Goal: Task Accomplishment & Management: Manage account settings

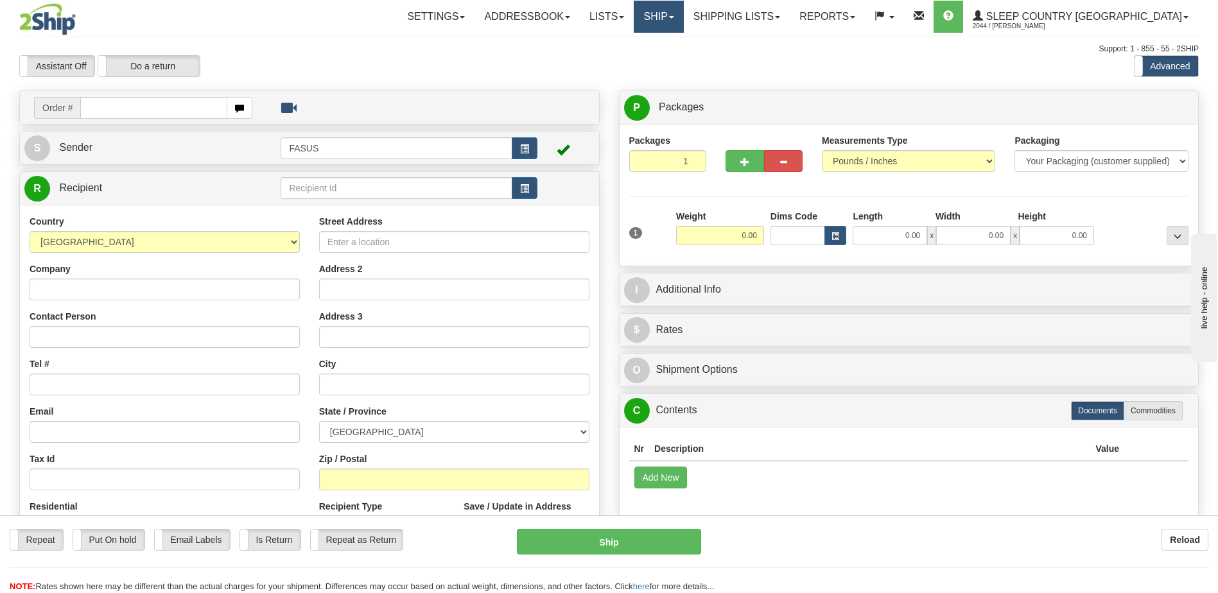
click at [683, 21] on link "Ship" at bounding box center [658, 17] width 49 height 32
click at [671, 60] on span "OnHold / Order Queue" at bounding box center [625, 62] width 91 height 10
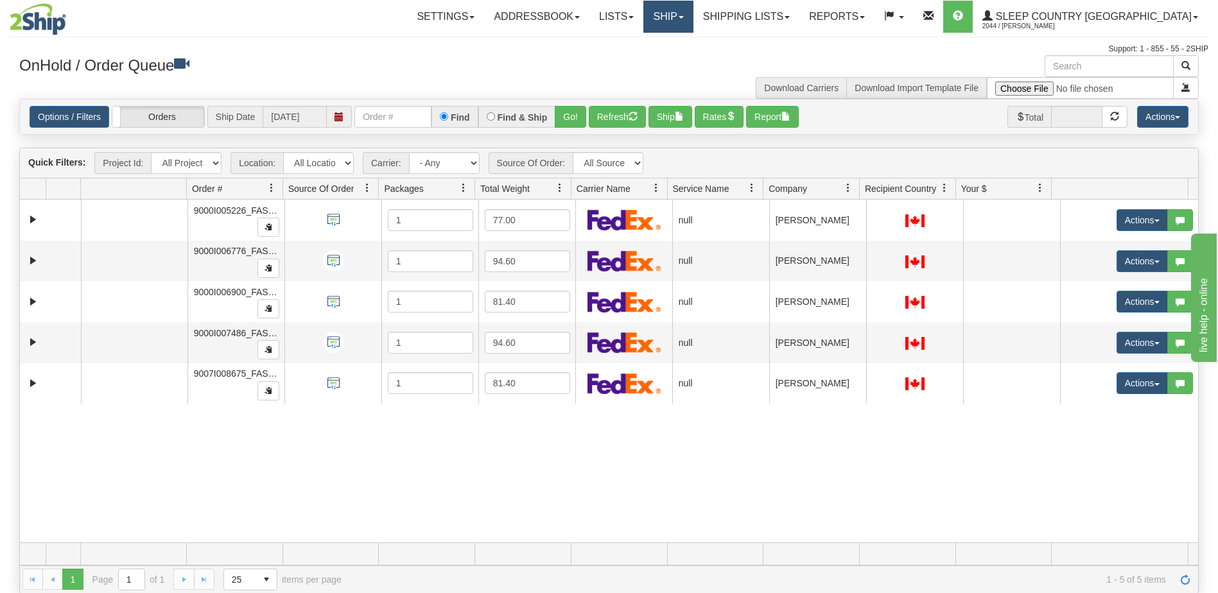
click at [693, 22] on link "Ship" at bounding box center [668, 17] width 49 height 32
click at [680, 60] on span "OnHold / Order Queue" at bounding box center [635, 62] width 91 height 10
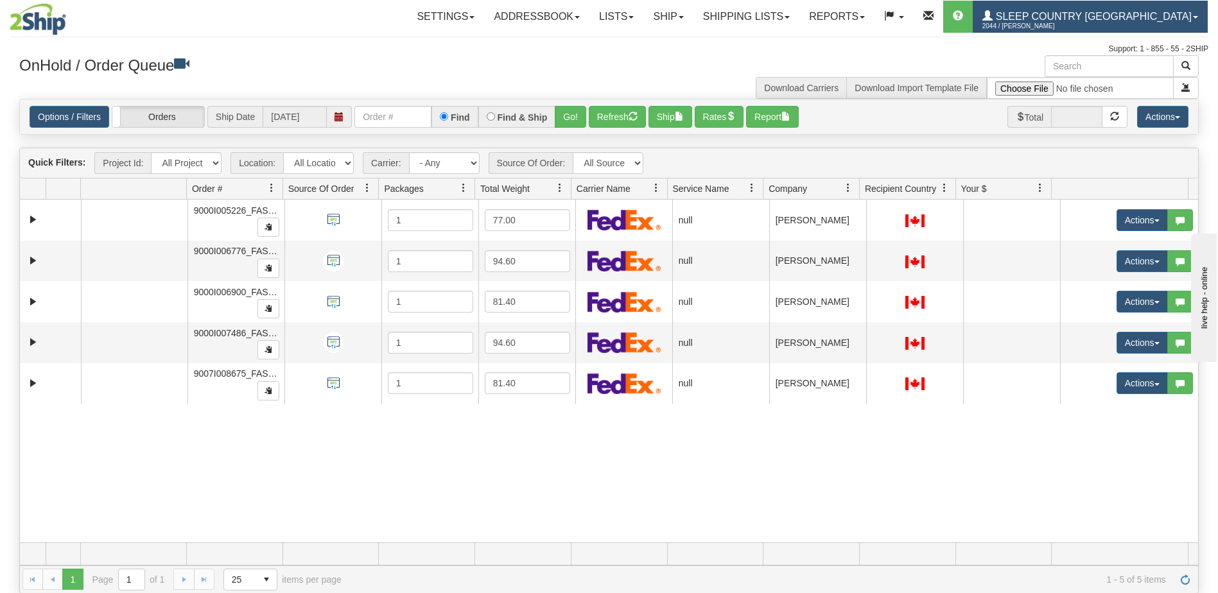
click at [1170, 13] on span "Sleep Country [GEOGRAPHIC_DATA]" at bounding box center [1092, 16] width 199 height 11
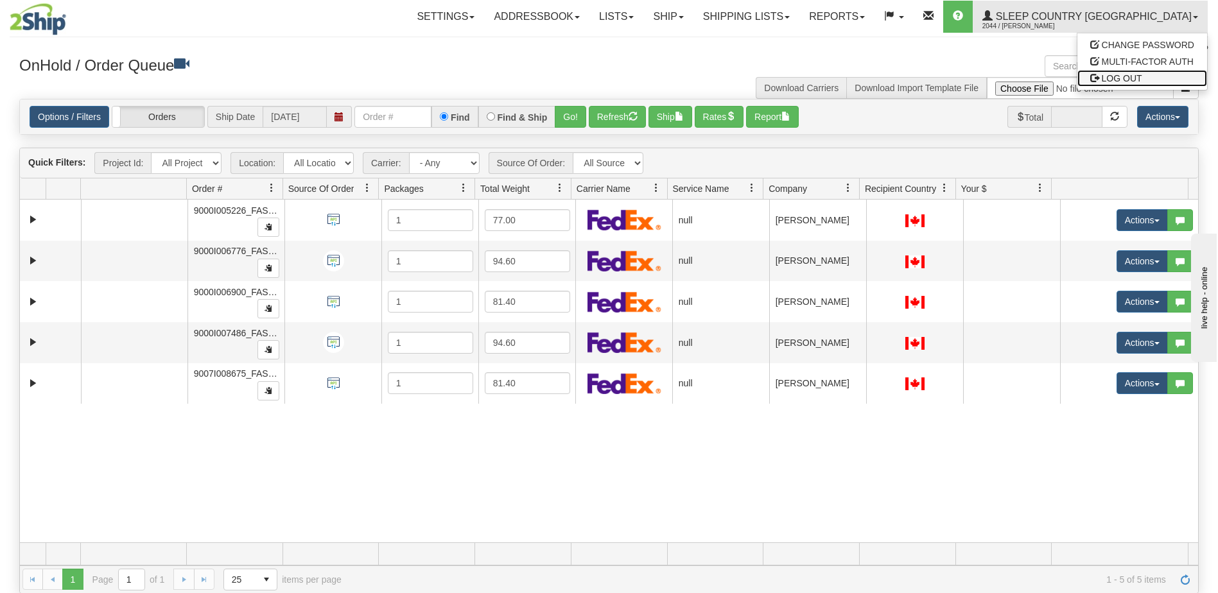
click at [1145, 78] on link "LOG OUT" at bounding box center [1143, 78] width 130 height 17
